Goal: Task Accomplishment & Management: Manage account settings

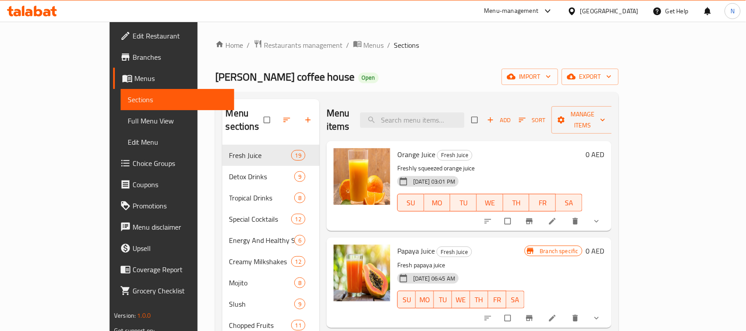
click at [587, 11] on div "[GEOGRAPHIC_DATA]" at bounding box center [610, 11] width 58 height 10
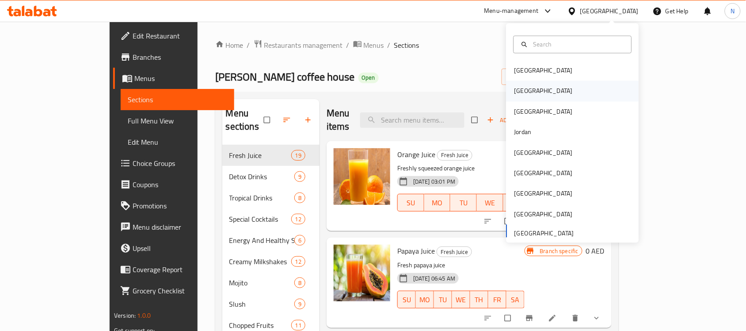
click at [523, 91] on div "[GEOGRAPHIC_DATA]" at bounding box center [544, 91] width 73 height 20
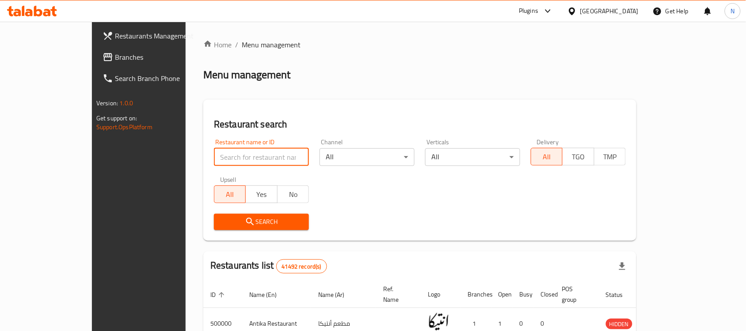
click at [214, 165] on input "search" at bounding box center [261, 157] width 95 height 18
paste input "سويتي"
type input "سويتي"
click button "Search" at bounding box center [261, 222] width 95 height 16
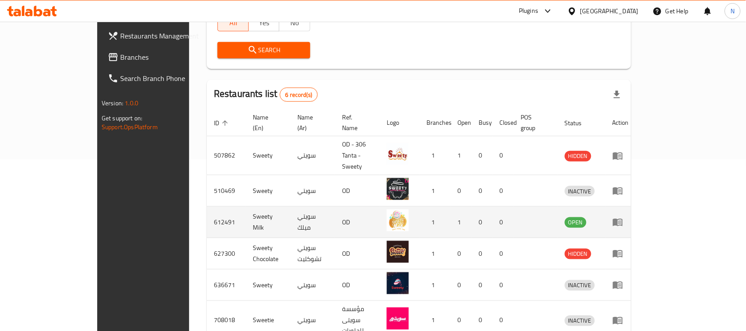
scroll to position [175, 0]
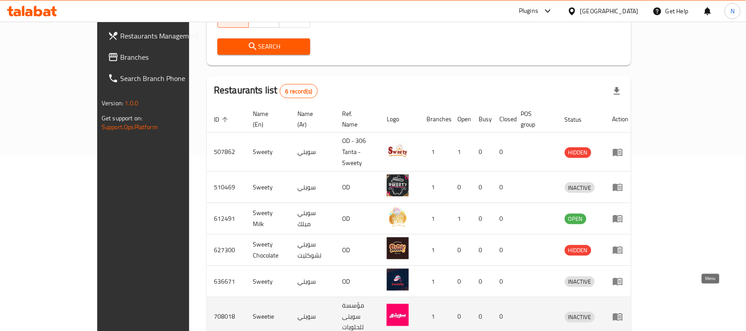
click at [623, 313] on icon "enhanced table" at bounding box center [618, 317] width 10 height 8
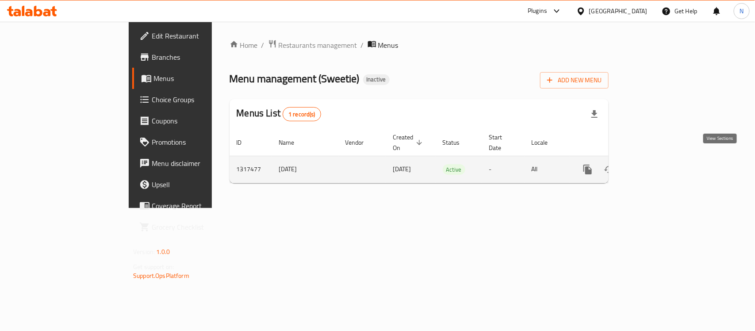
click at [657, 164] on icon "enhanced table" at bounding box center [651, 169] width 11 height 11
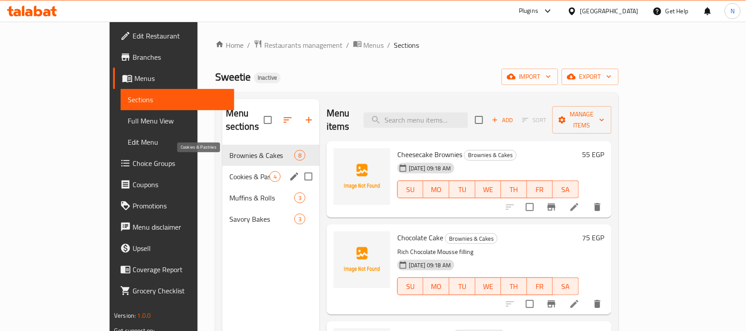
click at [229, 171] on span "Cookies & Pastries" at bounding box center [249, 176] width 40 height 11
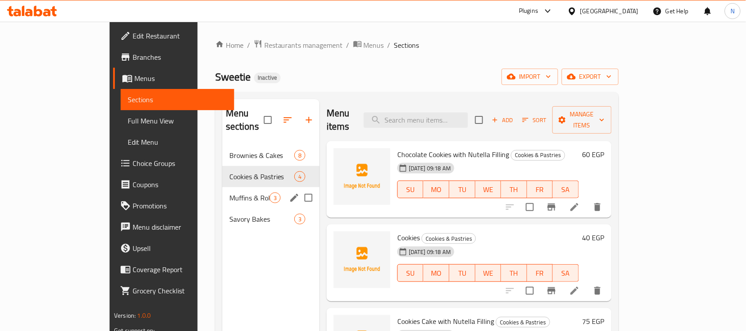
click at [222, 187] on div "Muffins & Rolls 3" at bounding box center [270, 197] width 97 height 21
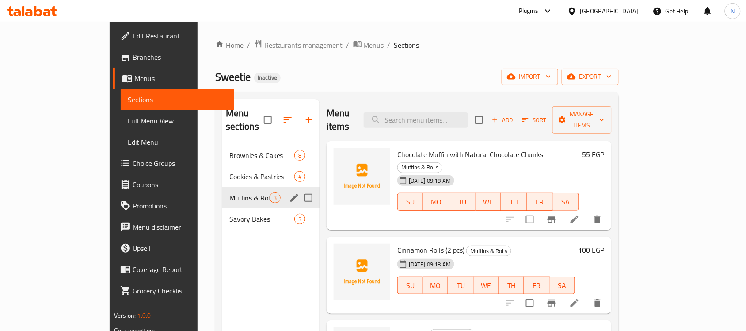
click at [222, 193] on div "Muffins & Rolls 3" at bounding box center [270, 197] width 97 height 21
click at [229, 214] on span "Savory Bakes" at bounding box center [249, 219] width 40 height 11
